Goal: Check status: Check status

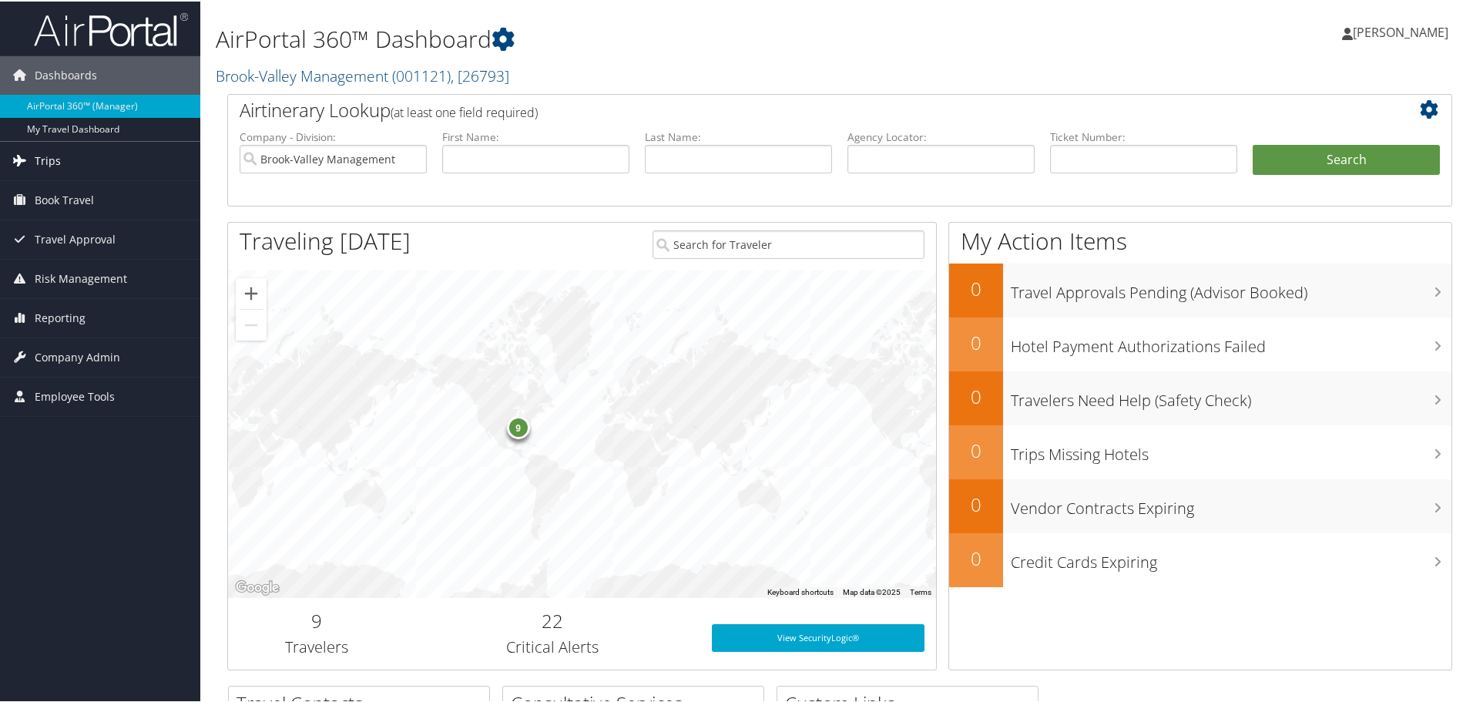
click at [53, 163] on span "Trips" at bounding box center [48, 159] width 26 height 39
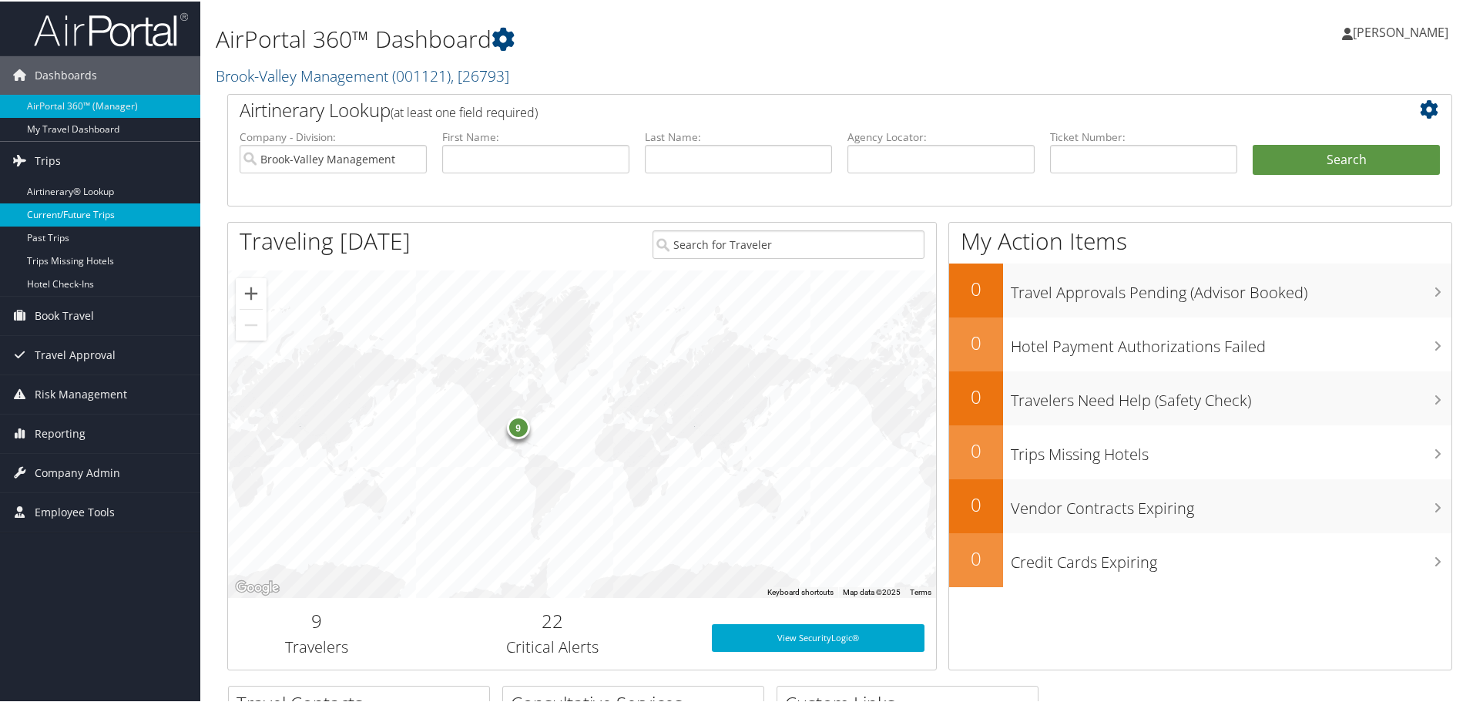
click at [42, 219] on link "Current/Future Trips" at bounding box center [100, 213] width 200 height 23
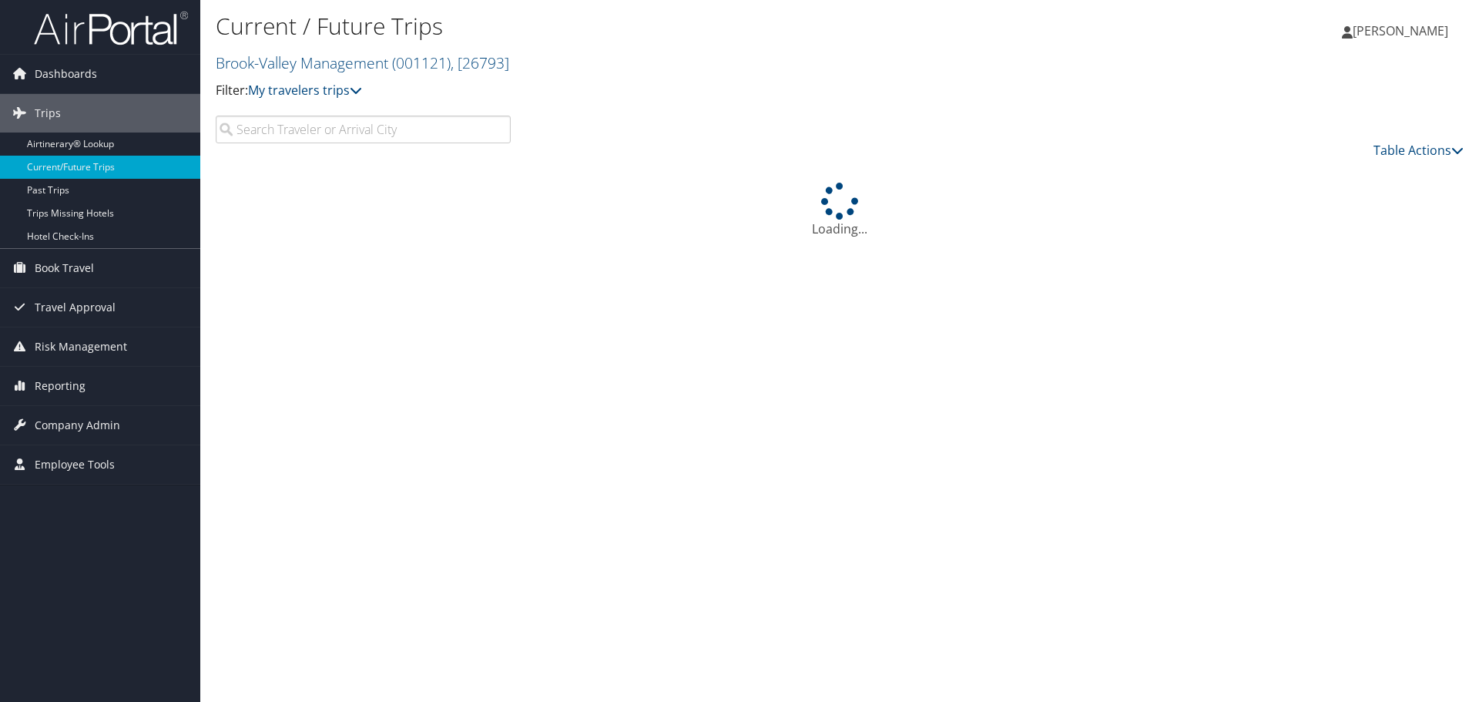
click at [321, 131] on input "search" at bounding box center [363, 130] width 295 height 28
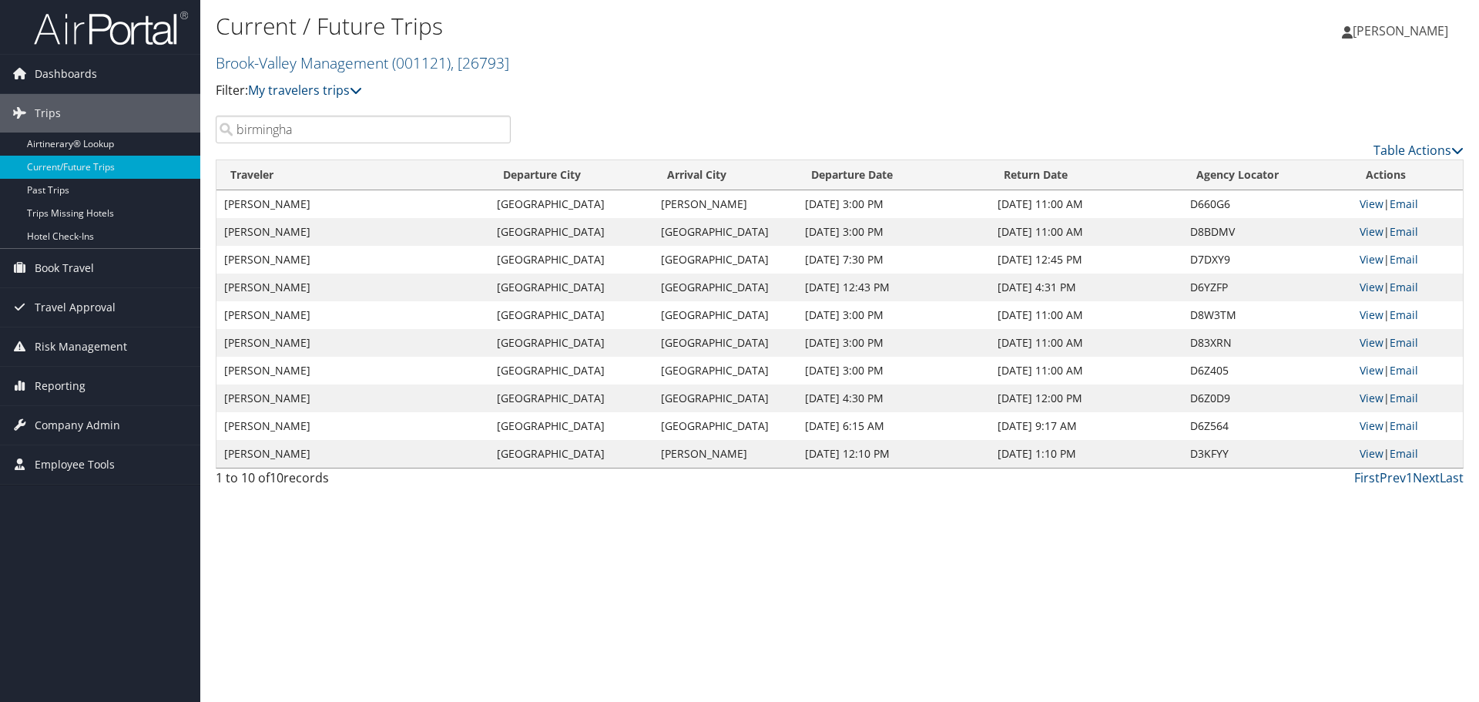
type input "birmingham"
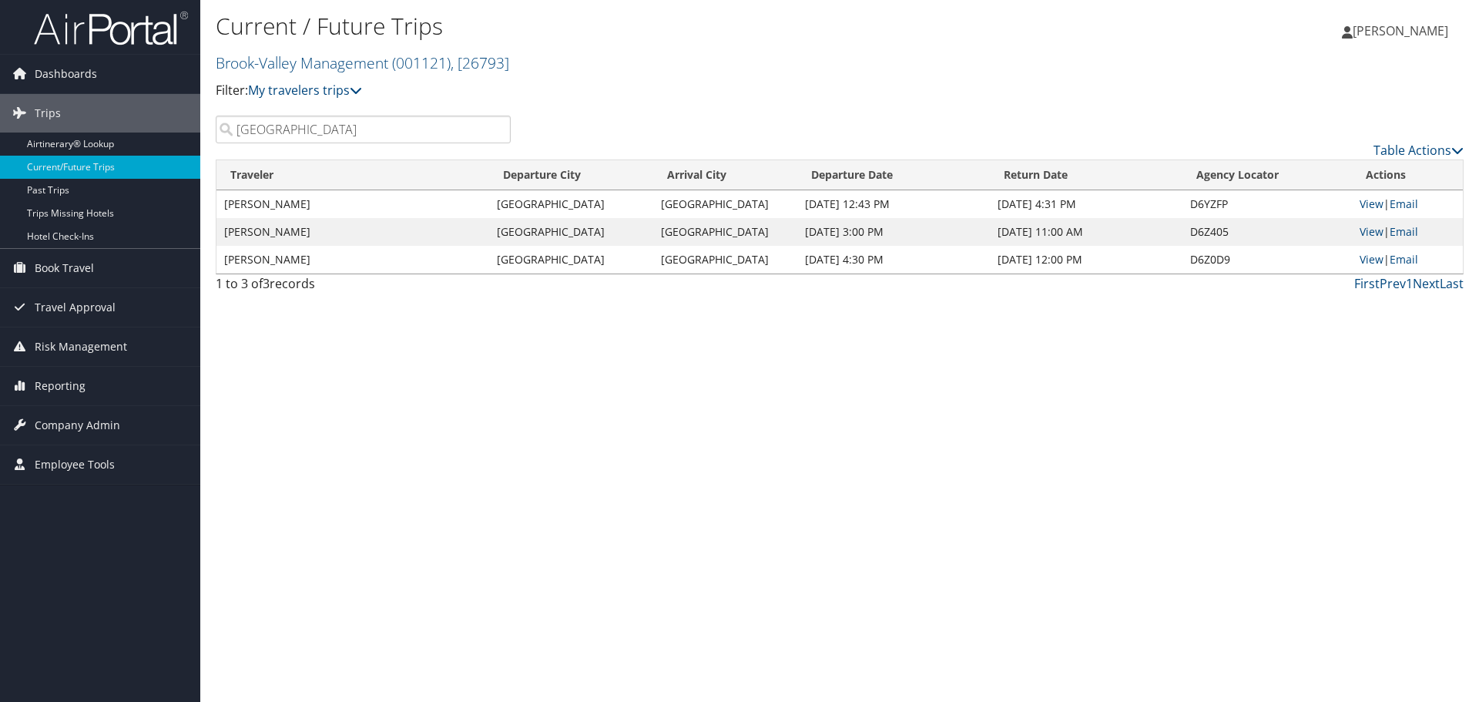
click at [499, 138] on input "birmingham" at bounding box center [363, 130] width 295 height 28
click at [495, 132] on input "birmingham" at bounding box center [363, 130] width 295 height 28
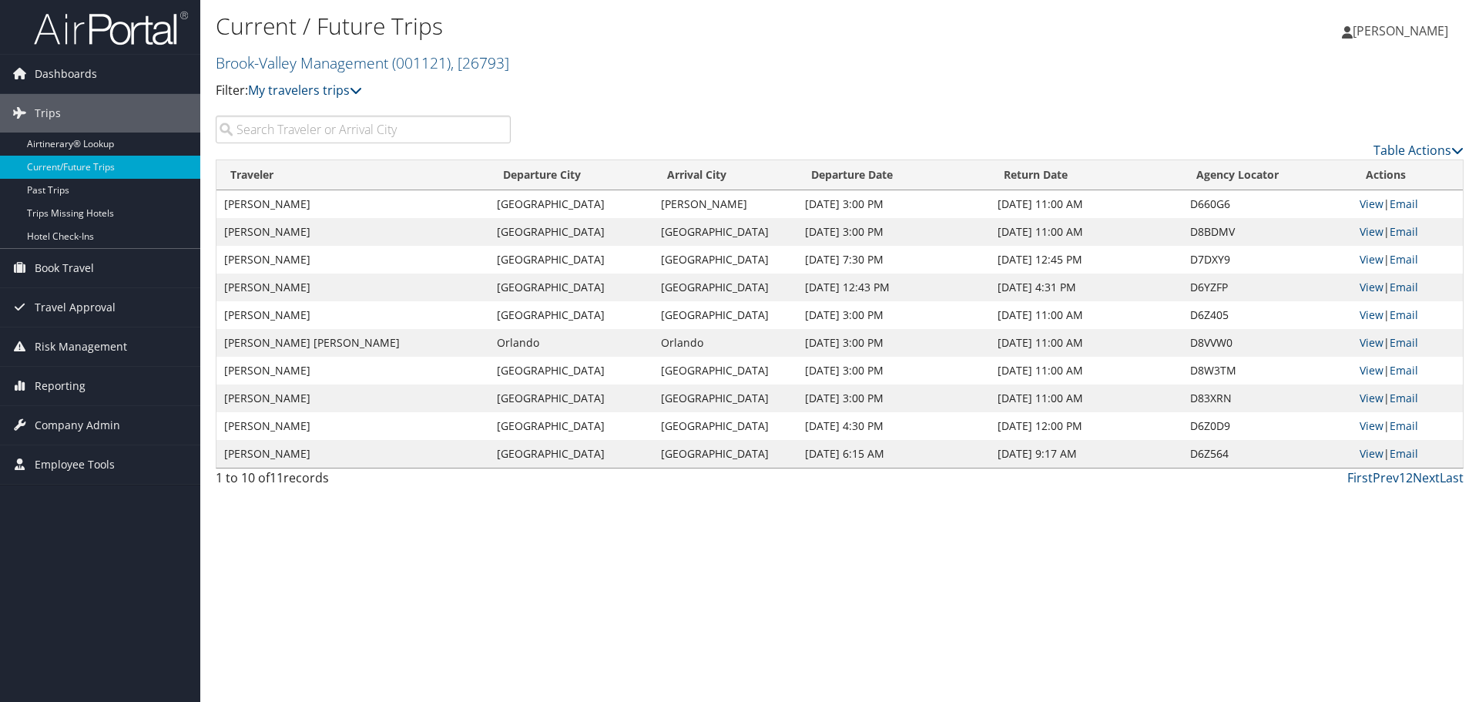
click at [1400, 33] on span "[PERSON_NAME]" at bounding box center [1401, 30] width 96 height 17
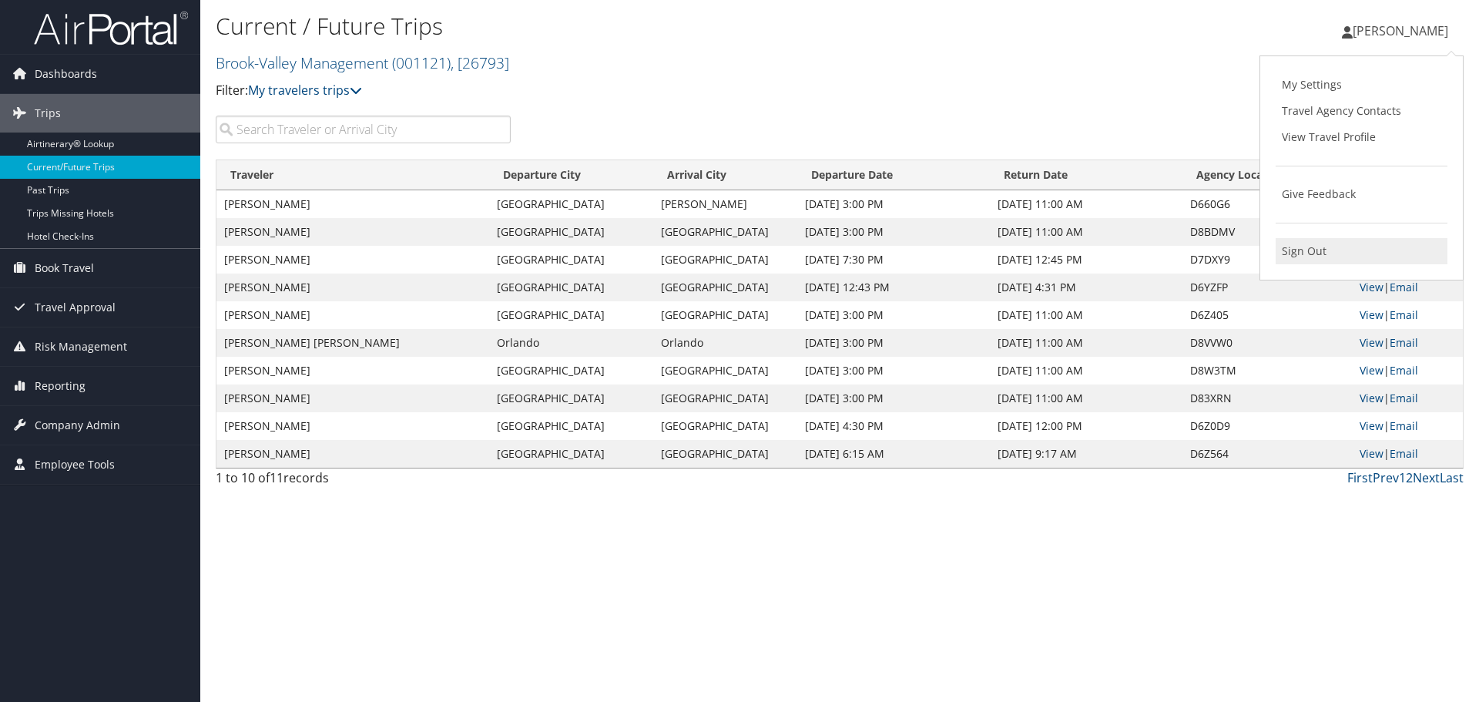
click at [1283, 253] on link "Sign Out" at bounding box center [1362, 251] width 172 height 26
